Goal: Find specific page/section: Find specific page/section

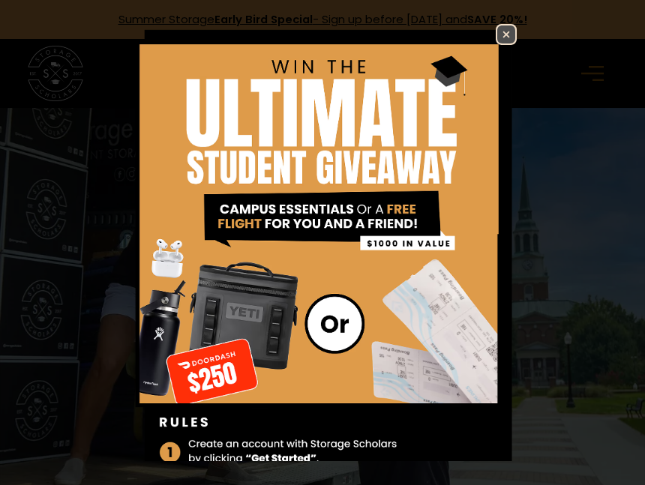
click at [504, 33] on img at bounding box center [506, 34] width 18 height 18
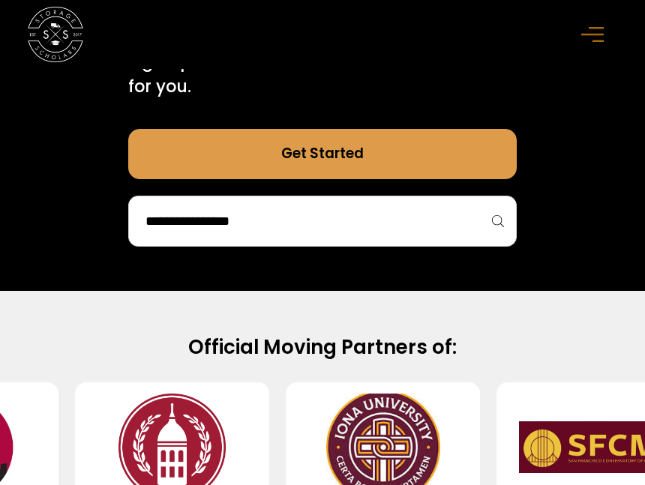
scroll to position [905, 0]
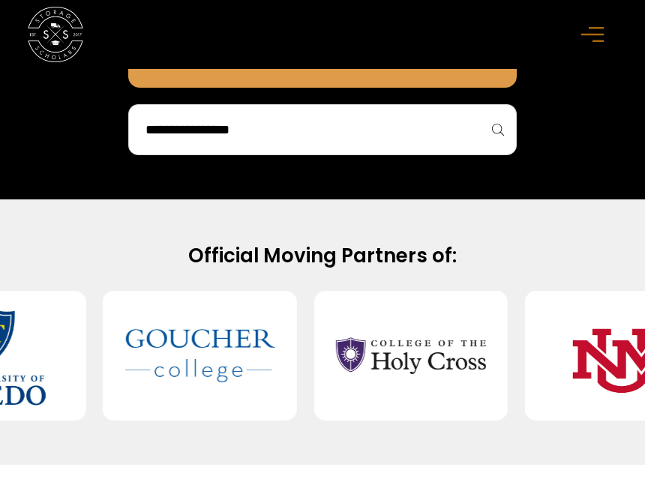
scroll to position [846, 0]
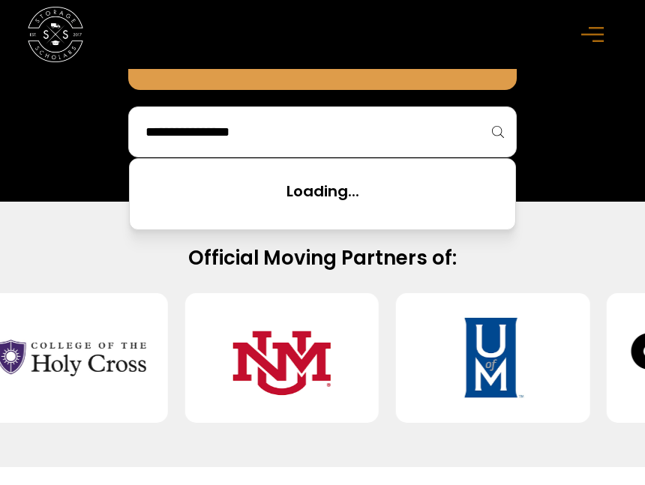
click at [430, 141] on input "search" at bounding box center [322, 131] width 357 height 25
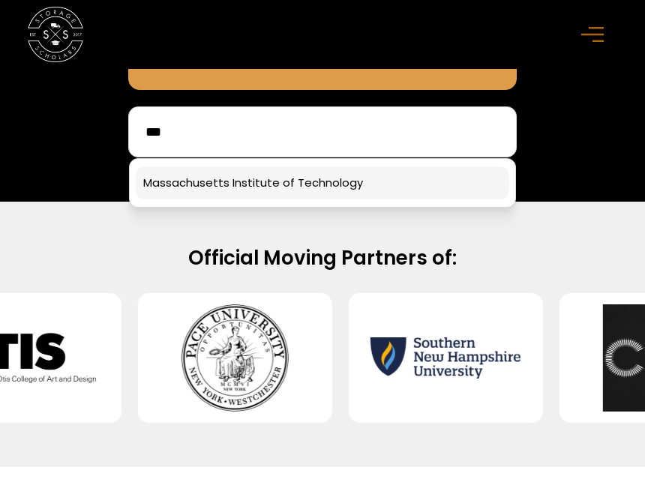
type input "***"
click at [430, 186] on link at bounding box center [322, 182] width 373 height 33
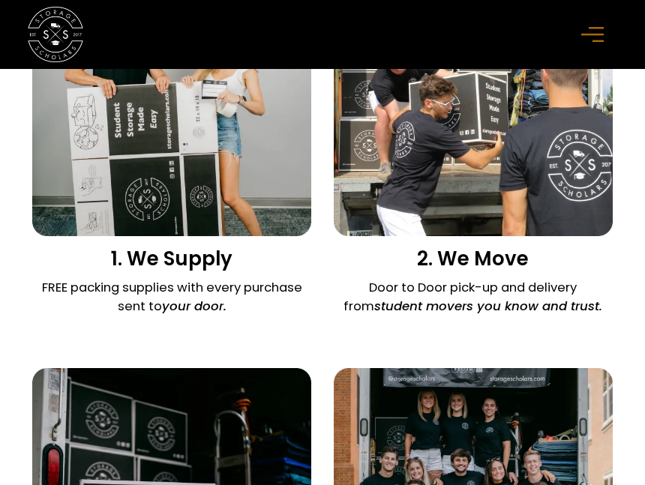
scroll to position [1560, 0]
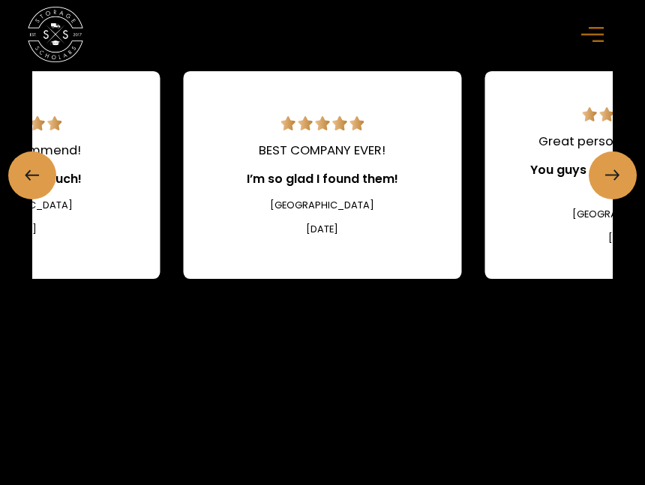
scroll to position [2211, 0]
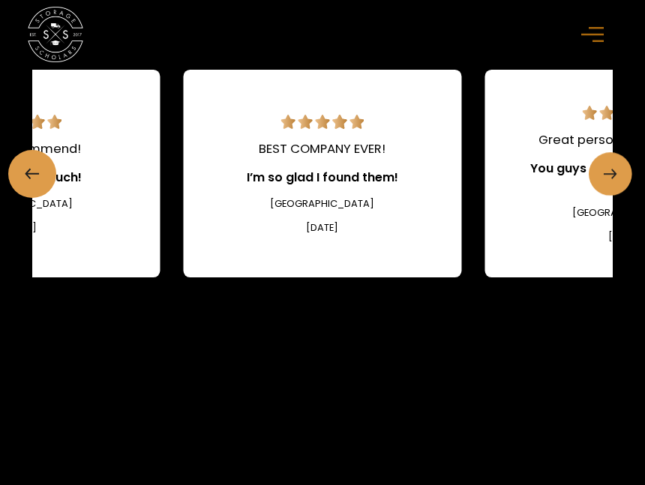
click at [603, 186] on icon "Next slide" at bounding box center [609, 174] width 13 height 24
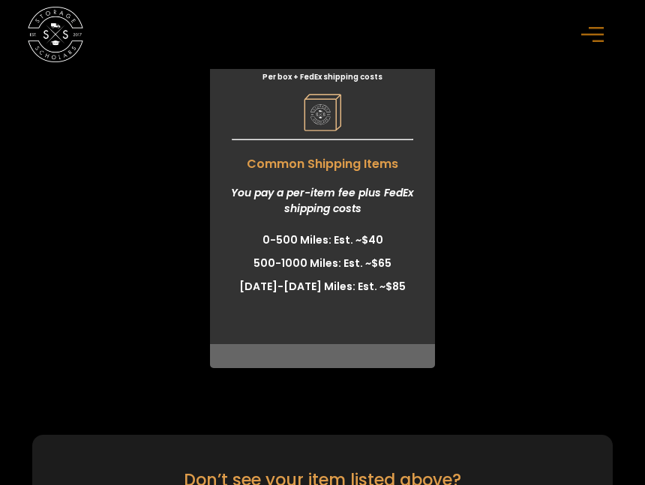
scroll to position [5203, 0]
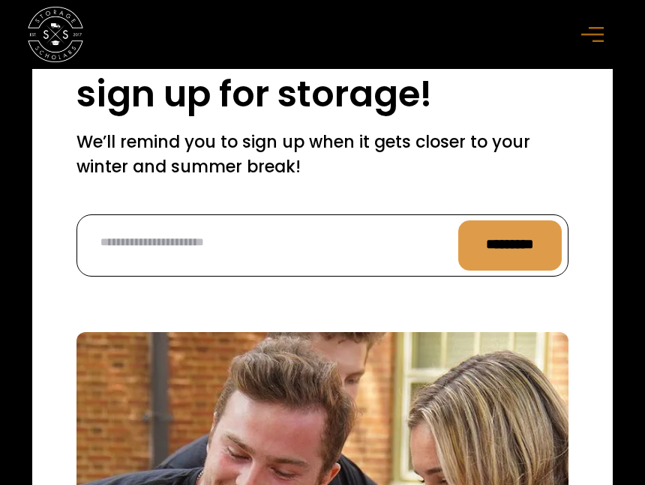
scroll to position [7541, 0]
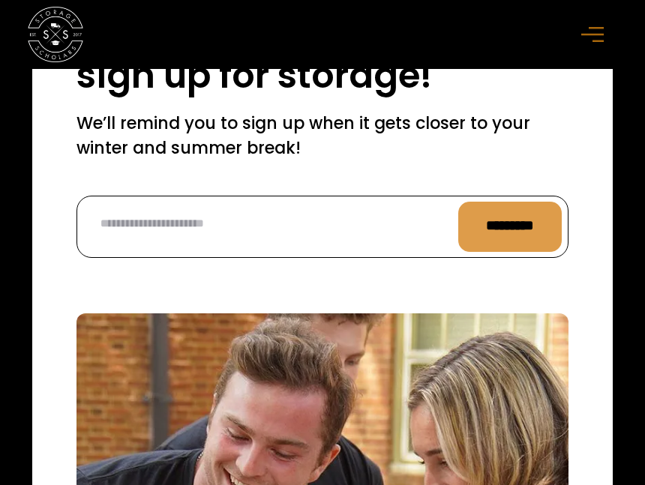
click at [33, 32] on img at bounding box center [55, 34] width 55 height 55
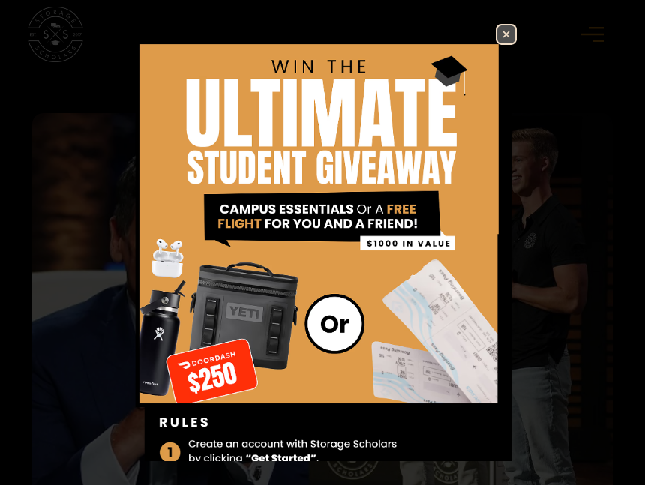
scroll to position [2278, 0]
click at [501, 37] on img at bounding box center [506, 34] width 18 height 18
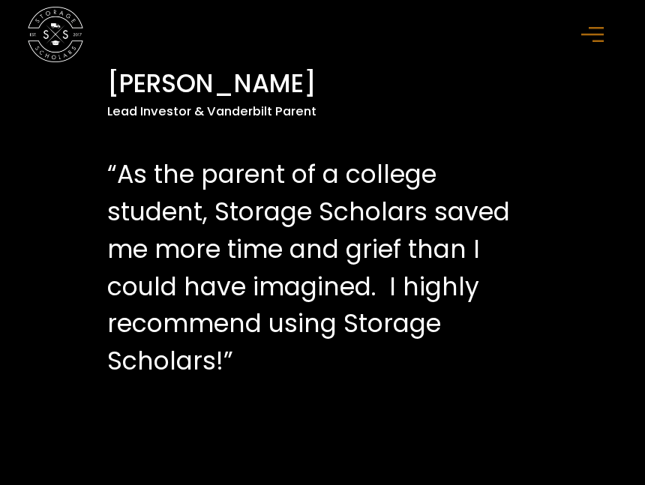
scroll to position [2896, 0]
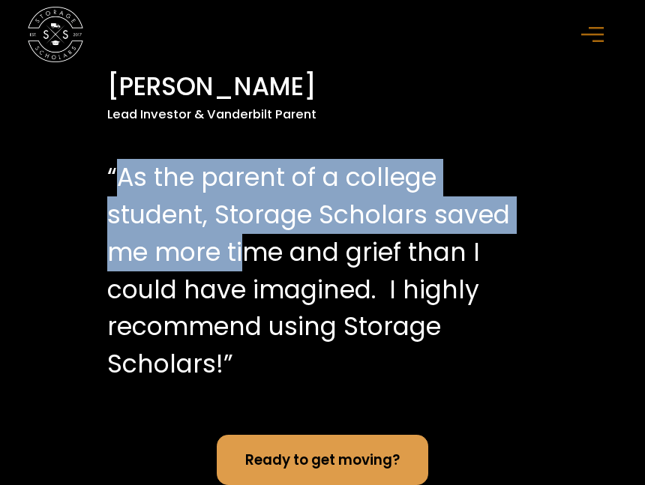
drag, startPoint x: 115, startPoint y: 184, endPoint x: 247, endPoint y: 235, distance: 141.1
click at [247, 235] on p "“As the parent of a college student, Storage Scholars saved me more time and gr…" at bounding box center [312, 271] width 410 height 225
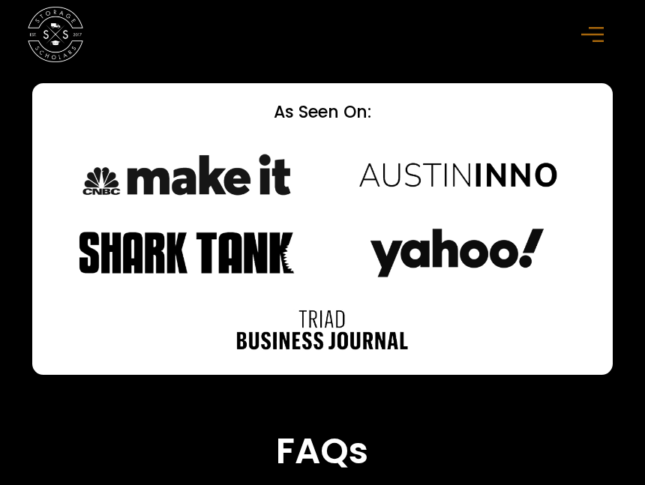
scroll to position [5701, 0]
